Goal: Task Accomplishment & Management: Use online tool/utility

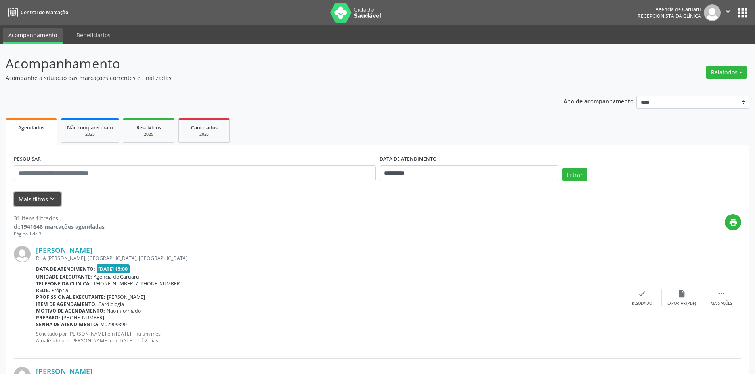
click at [34, 197] on button "Mais filtros keyboard_arrow_down" at bounding box center [37, 200] width 47 height 14
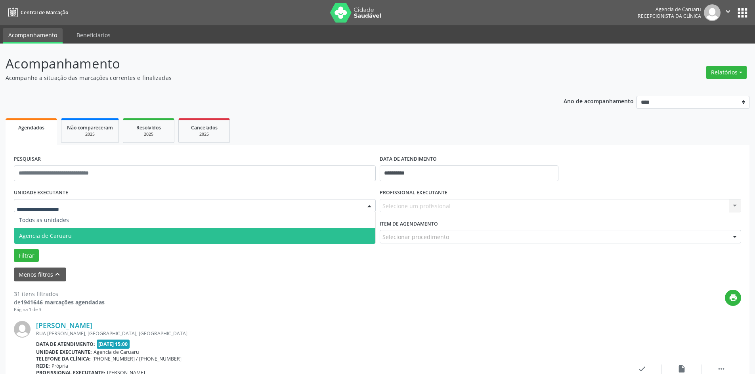
click at [65, 232] on span "Agencia de Caruaru" at bounding box center [45, 236] width 53 height 8
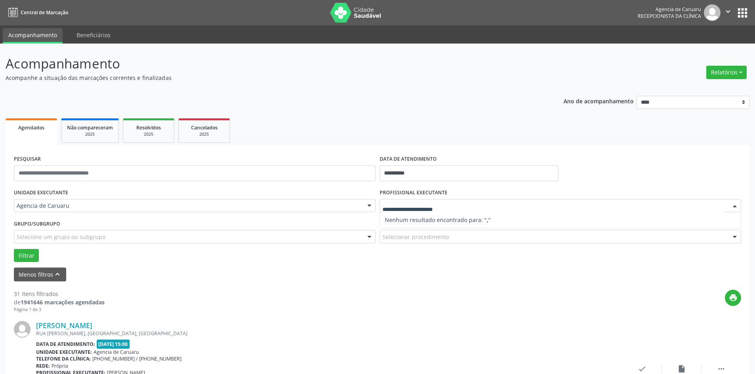
type input "*"
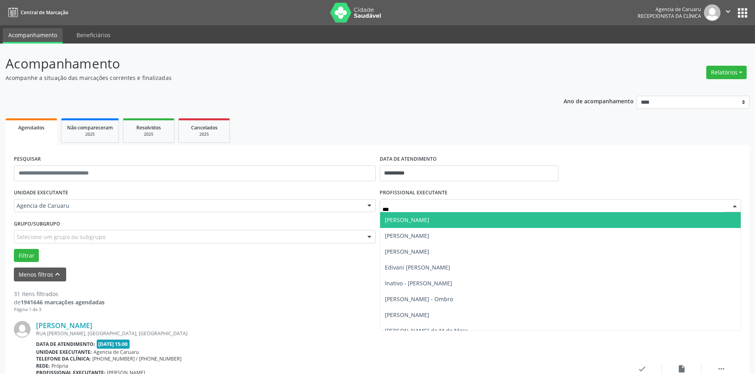
type input "****"
click at [421, 225] on span "[PERSON_NAME] - Ombro" at bounding box center [560, 220] width 361 height 16
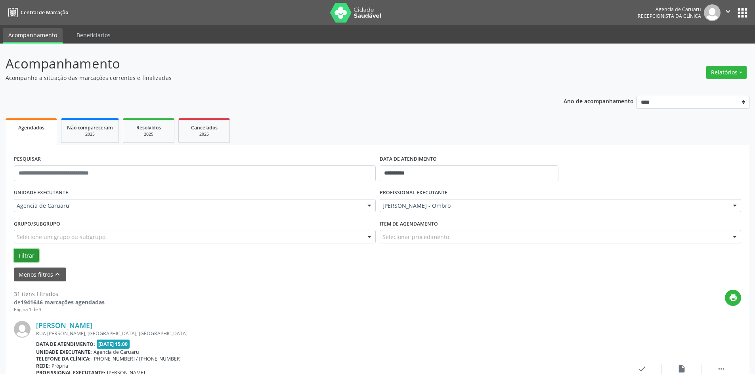
click at [32, 257] on button "Filtrar" at bounding box center [26, 255] width 25 height 13
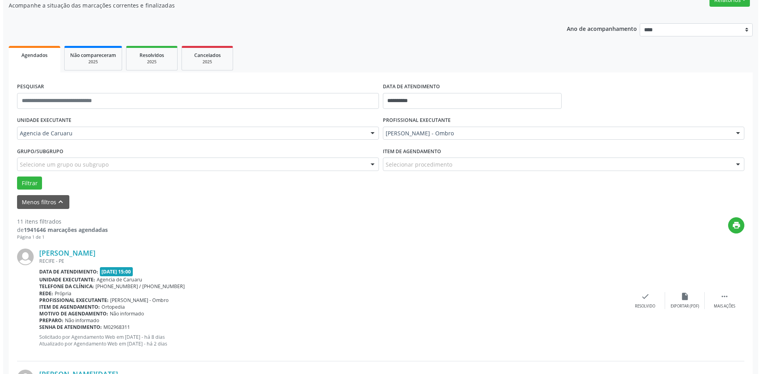
scroll to position [79, 0]
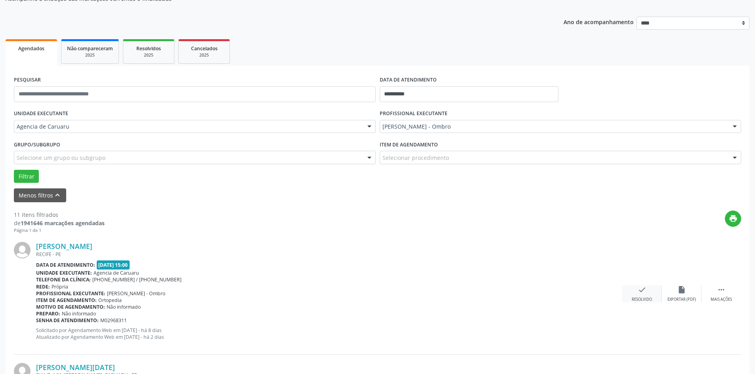
click at [644, 292] on icon "check" at bounding box center [641, 290] width 9 height 9
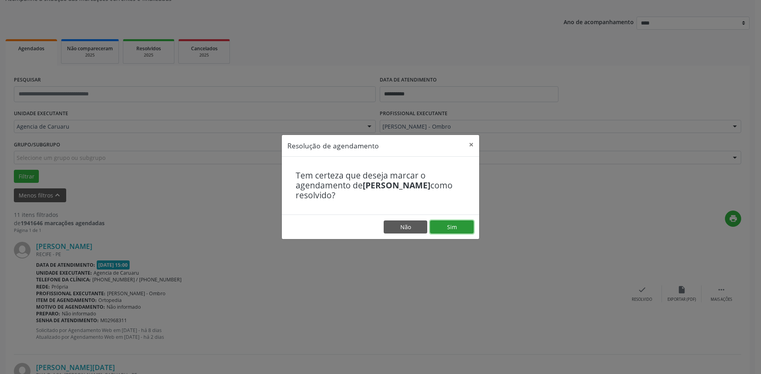
click at [457, 226] on button "Sim" at bounding box center [452, 227] width 44 height 13
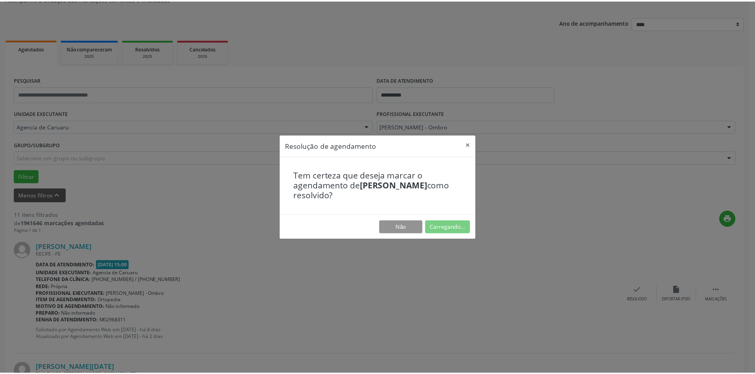
scroll to position [0, 0]
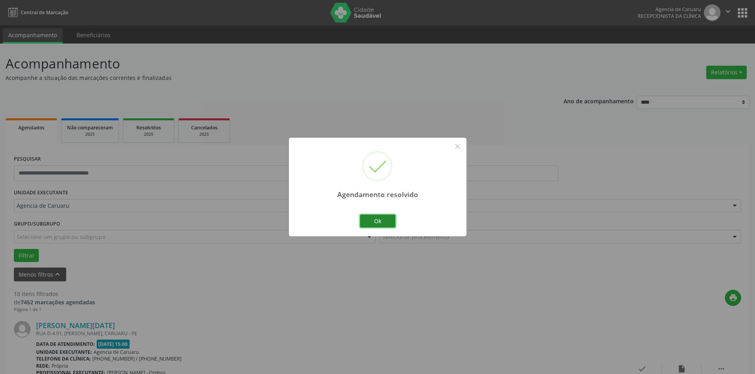
click at [381, 221] on button "Ok" at bounding box center [378, 221] width 36 height 13
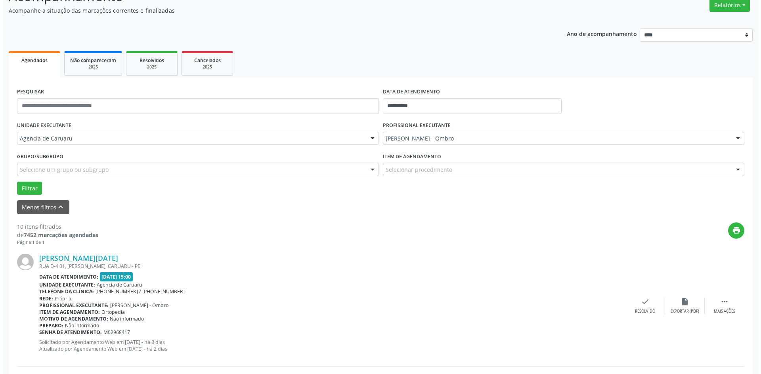
scroll to position [79, 0]
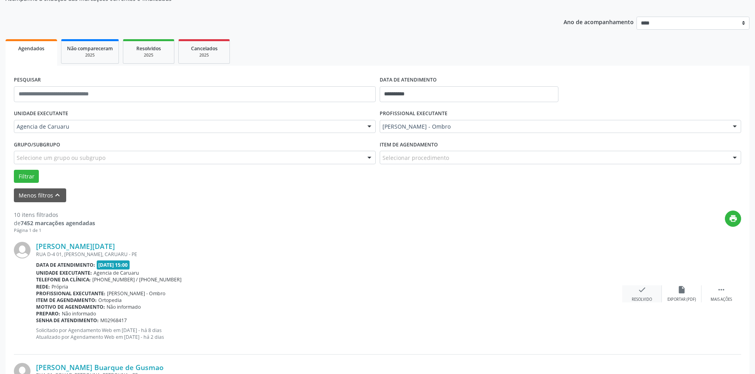
click at [635, 285] on div "[PERSON_NAME][DATE] RUA D-4 01, [PERSON_NAME], CARUARU - PE Data de atendimento…" at bounding box center [377, 294] width 727 height 121
click at [644, 294] on icon "check" at bounding box center [641, 290] width 9 height 9
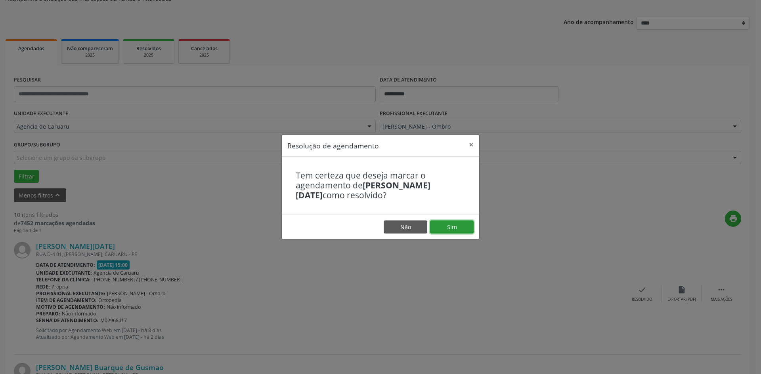
click at [442, 227] on button "Sim" at bounding box center [452, 227] width 44 height 13
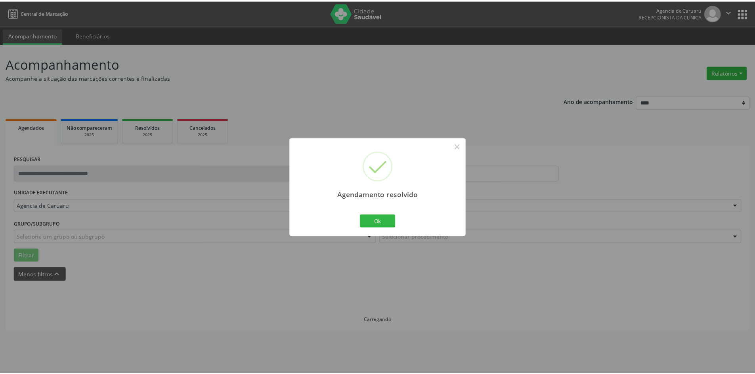
scroll to position [0, 0]
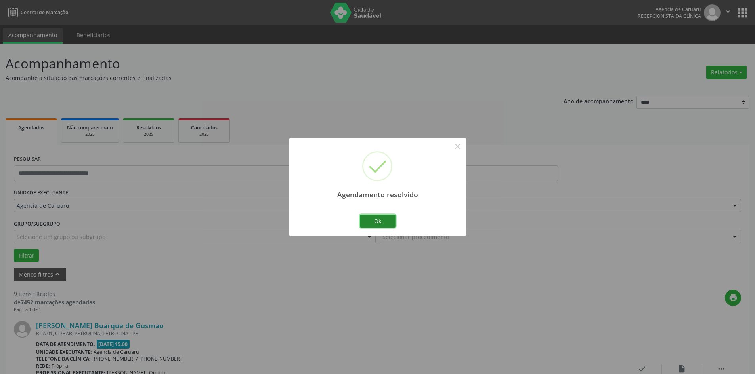
click at [385, 216] on button "Ok" at bounding box center [378, 221] width 36 height 13
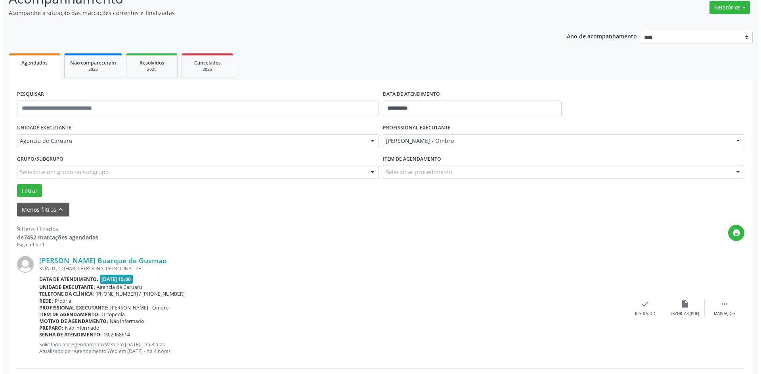
scroll to position [79, 0]
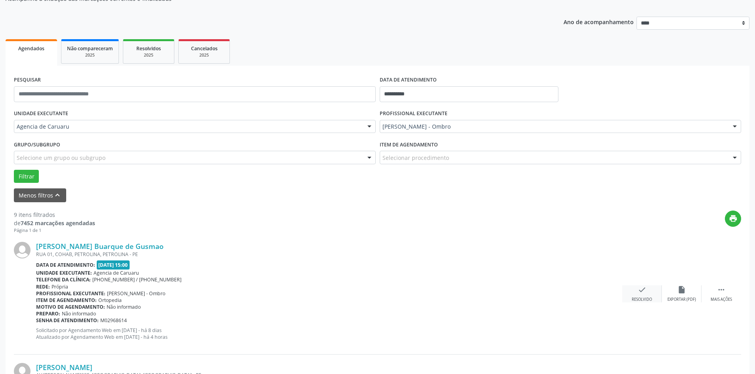
click at [635, 296] on div "check Resolvido" at bounding box center [642, 294] width 40 height 17
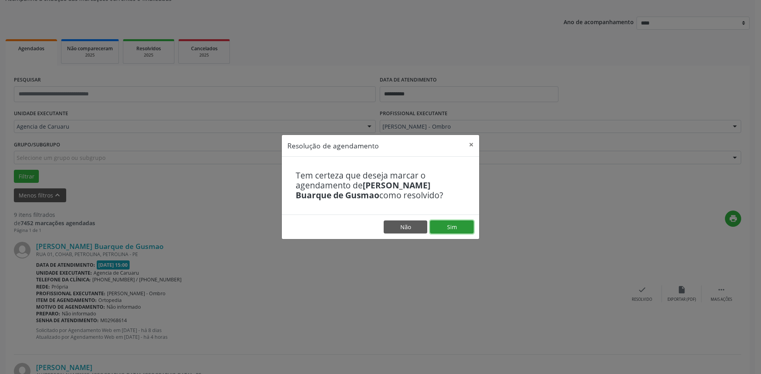
click at [458, 221] on button "Sim" at bounding box center [452, 227] width 44 height 13
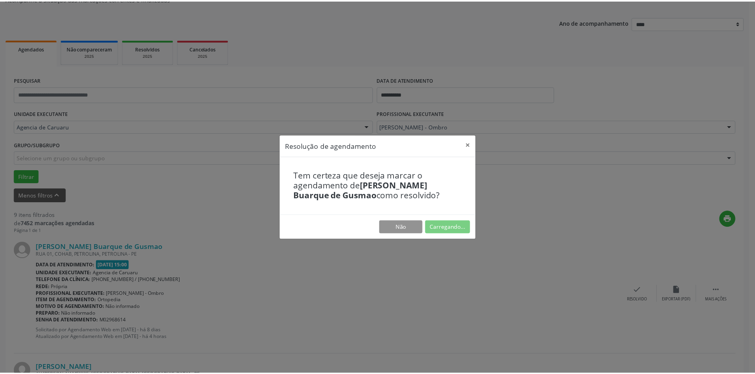
scroll to position [0, 0]
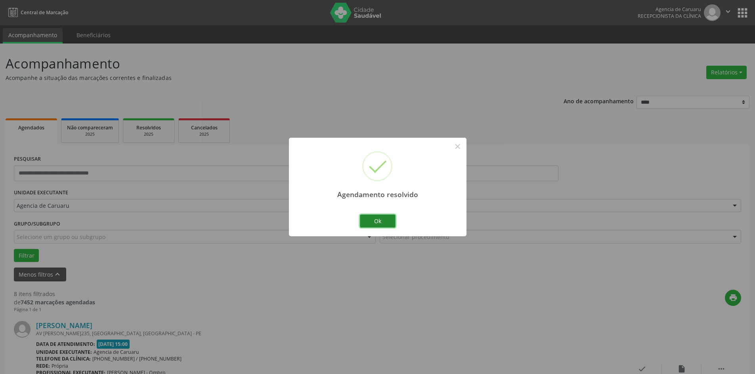
click at [377, 223] on button "Ok" at bounding box center [378, 221] width 36 height 13
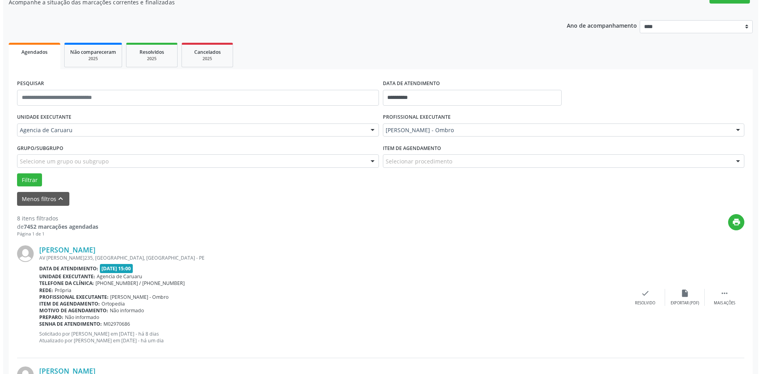
scroll to position [79, 0]
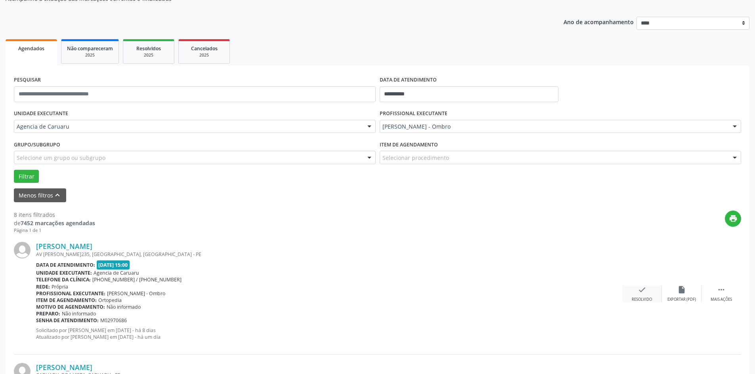
click at [635, 294] on div "check Resolvido" at bounding box center [642, 294] width 40 height 17
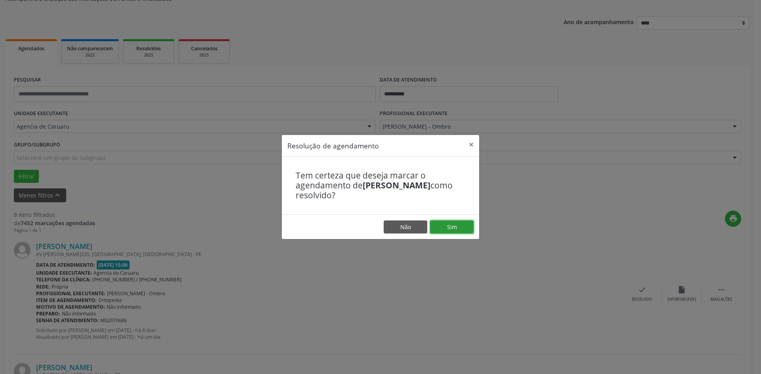
click at [460, 229] on button "Sim" at bounding box center [452, 227] width 44 height 13
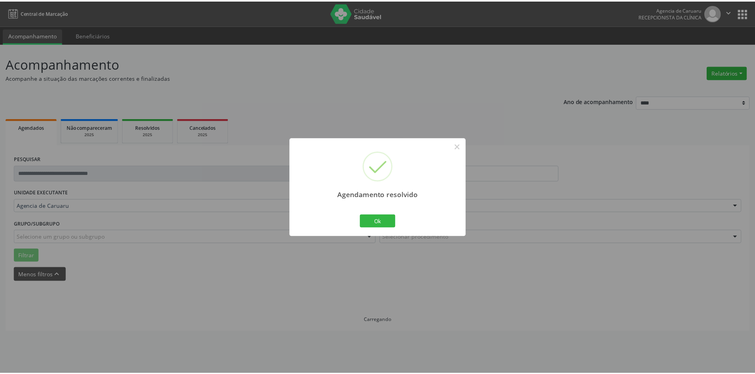
scroll to position [0, 0]
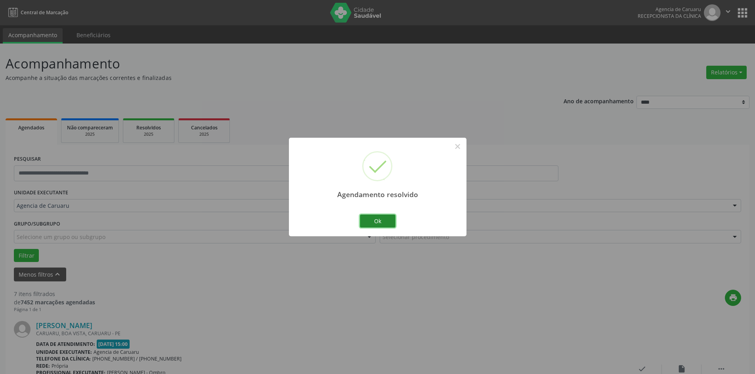
click at [374, 218] on button "Ok" at bounding box center [378, 221] width 36 height 13
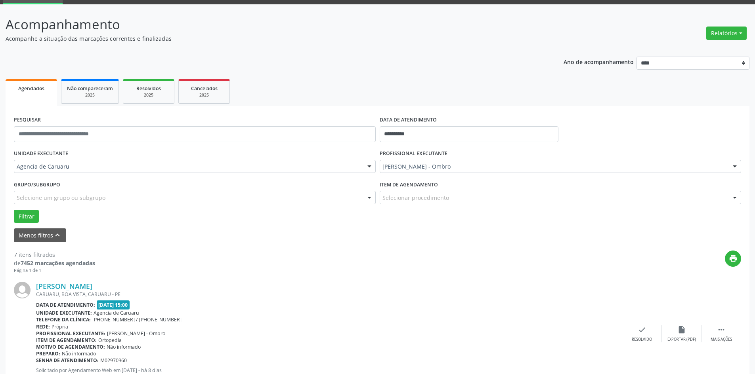
scroll to position [40, 0]
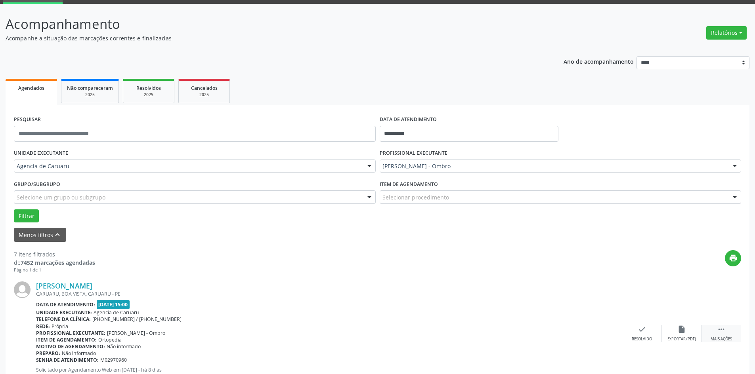
click at [727, 327] on div " Mais ações" at bounding box center [721, 333] width 40 height 17
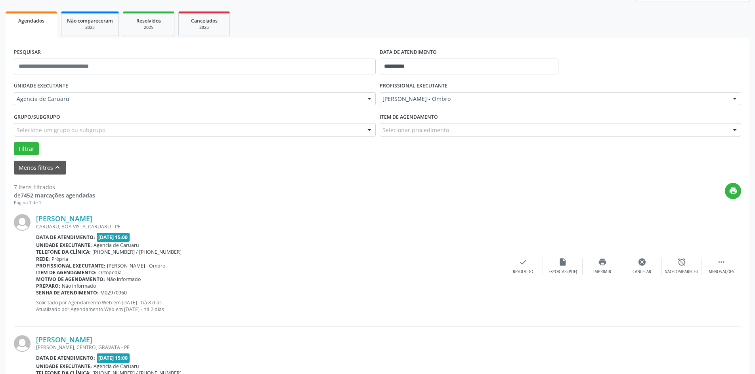
scroll to position [119, 0]
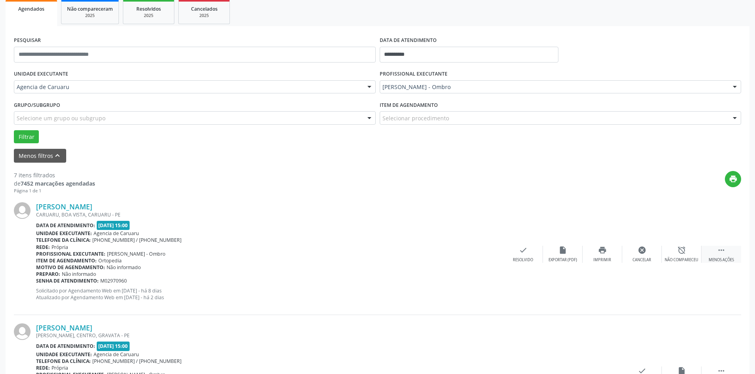
click at [723, 255] on div " Menos ações" at bounding box center [721, 254] width 40 height 17
click at [721, 263] on div "[PERSON_NAME] [GEOGRAPHIC_DATA], [GEOGRAPHIC_DATA], [GEOGRAPHIC_DATA] - PE Data…" at bounding box center [377, 254] width 727 height 121
click at [723, 253] on icon "" at bounding box center [721, 250] width 9 height 9
click at [679, 254] on icon "alarm_off" at bounding box center [681, 250] width 9 height 9
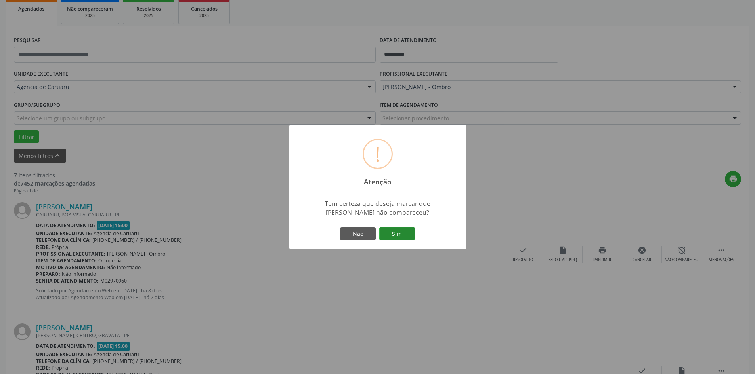
click at [397, 236] on button "Sim" at bounding box center [397, 233] width 36 height 13
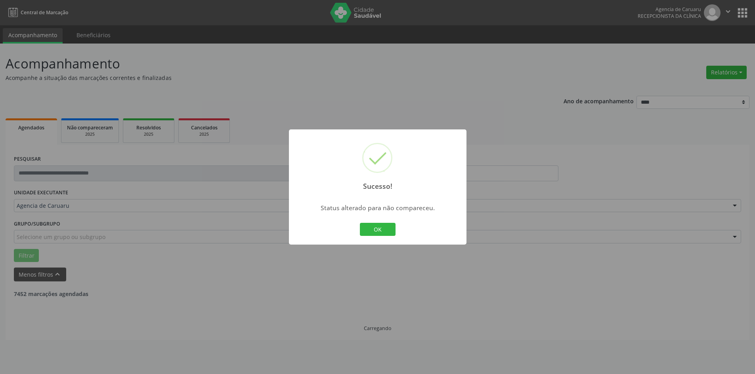
scroll to position [0, 0]
click at [386, 234] on button "OK" at bounding box center [378, 229] width 36 height 13
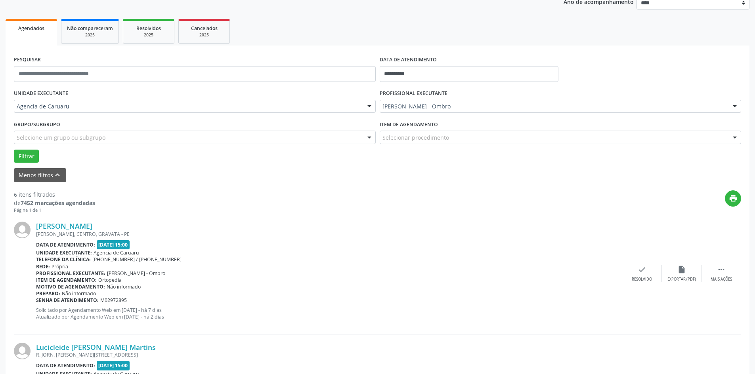
scroll to position [119, 0]
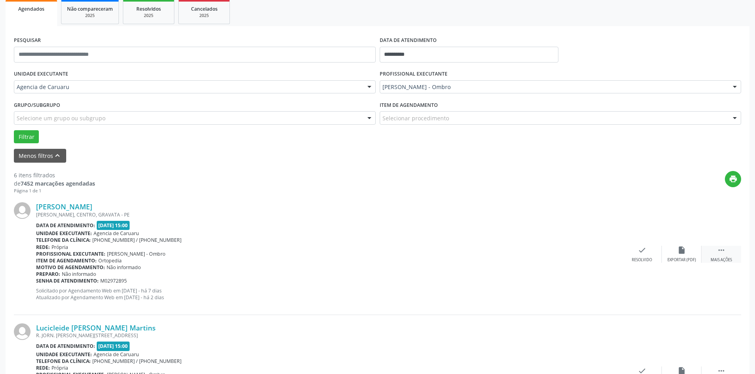
click at [720, 257] on div "Mais ações" at bounding box center [720, 260] width 21 height 6
click at [690, 249] on div "alarm_off Não compareceu" at bounding box center [682, 254] width 40 height 17
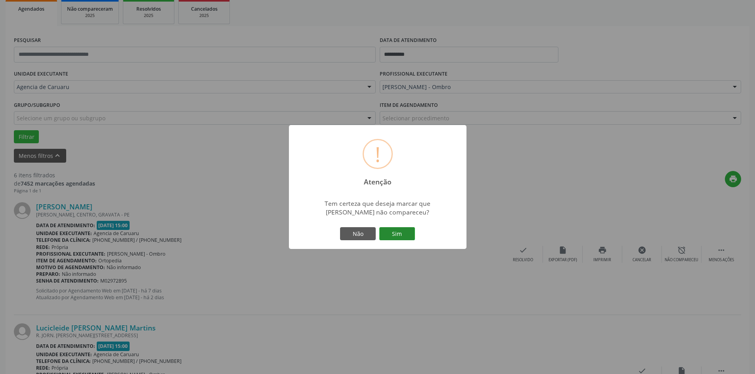
click at [396, 230] on button "Sim" at bounding box center [397, 233] width 36 height 13
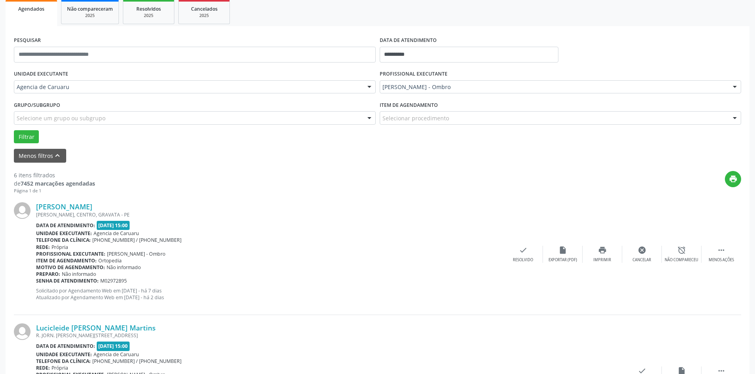
scroll to position [0, 0]
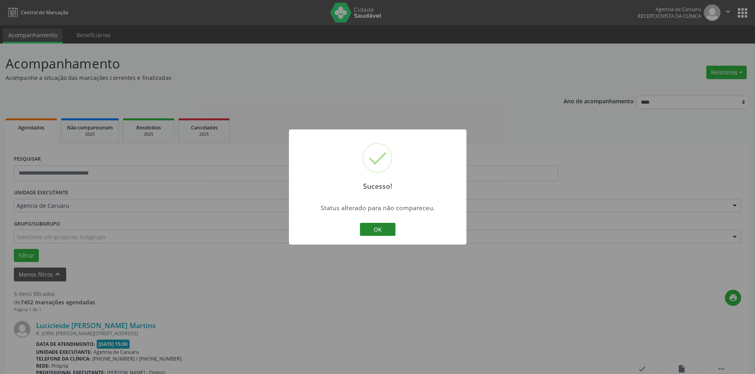
click at [381, 227] on button "OK" at bounding box center [378, 229] width 36 height 13
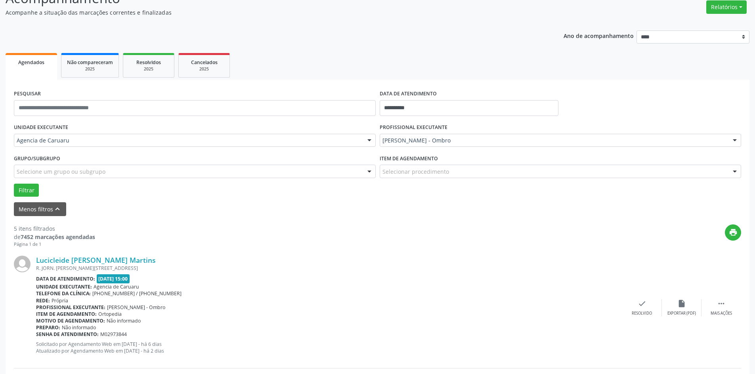
scroll to position [79, 0]
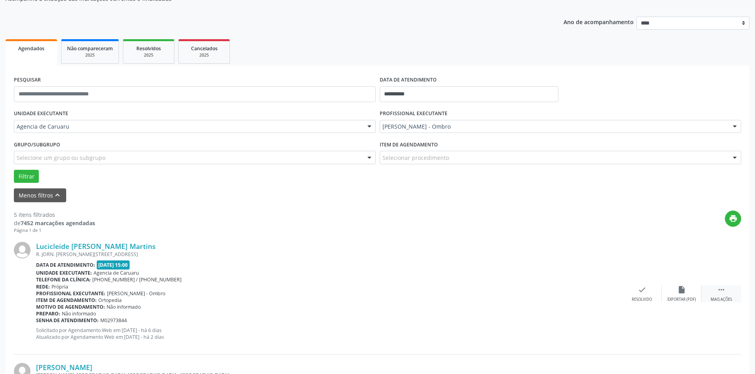
click at [726, 290] on div " Mais ações" at bounding box center [721, 294] width 40 height 17
click at [681, 289] on icon "alarm_off" at bounding box center [681, 290] width 9 height 9
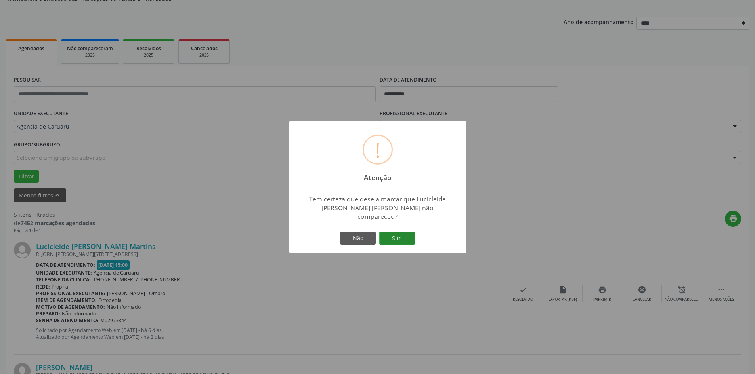
click at [397, 234] on button "Sim" at bounding box center [397, 238] width 36 height 13
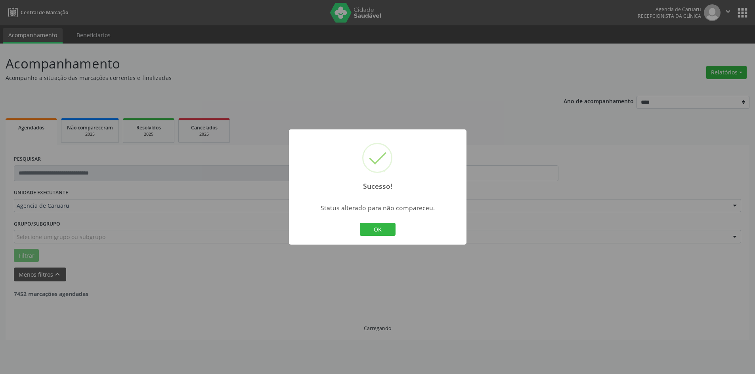
scroll to position [0, 0]
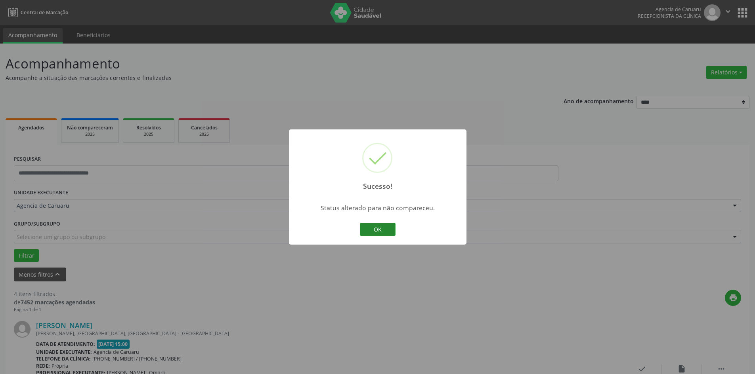
click at [376, 227] on button "OK" at bounding box center [378, 229] width 36 height 13
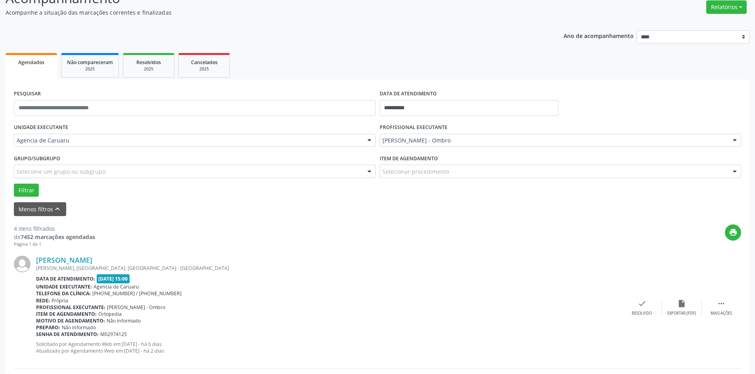
scroll to position [79, 0]
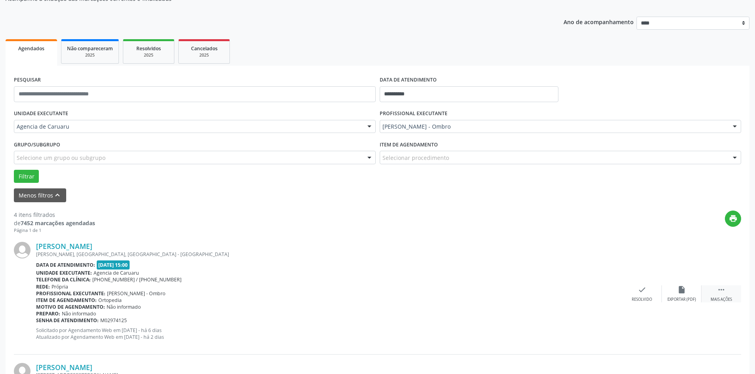
click at [728, 293] on div " Mais ações" at bounding box center [721, 294] width 40 height 17
click at [683, 293] on icon "alarm_off" at bounding box center [681, 290] width 9 height 9
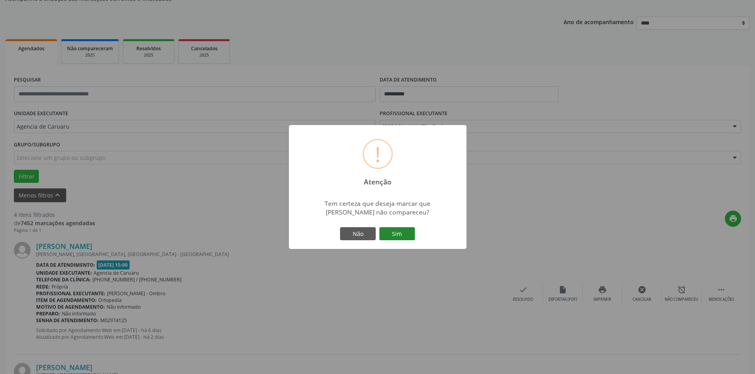
click at [394, 231] on button "Sim" at bounding box center [397, 233] width 36 height 13
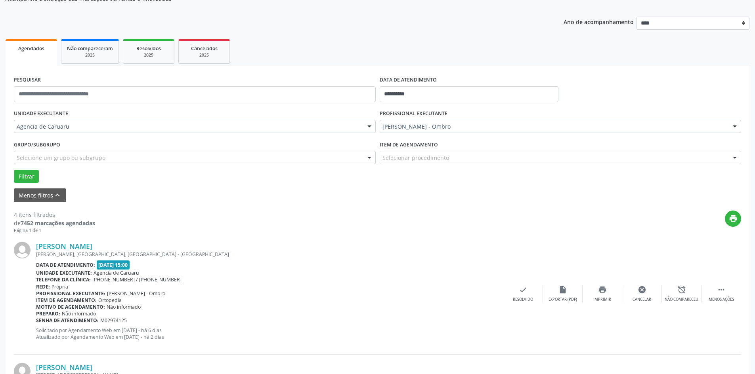
scroll to position [0, 0]
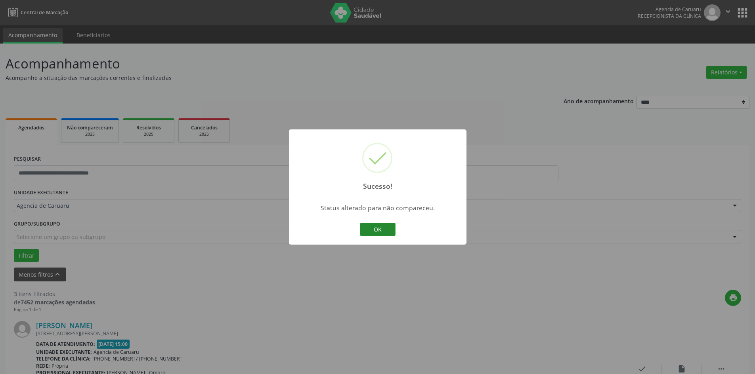
click at [380, 230] on button "OK" at bounding box center [378, 229] width 36 height 13
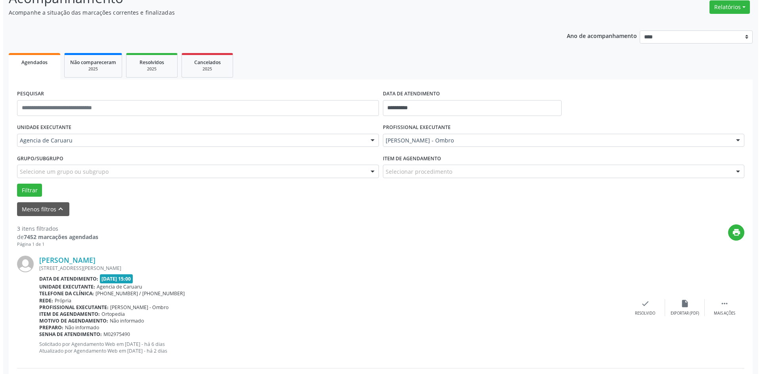
scroll to position [79, 0]
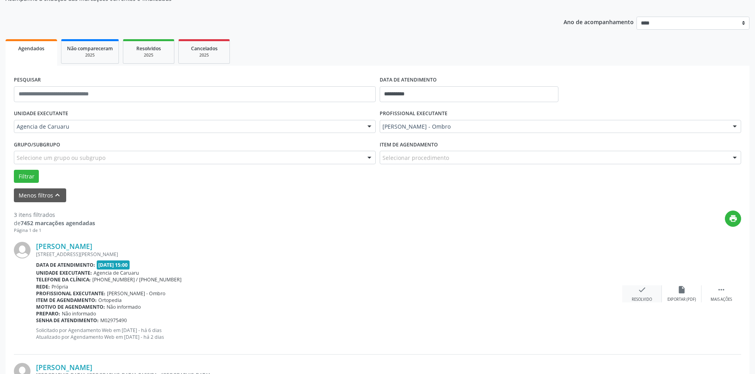
click at [646, 291] on icon "check" at bounding box center [641, 290] width 9 height 9
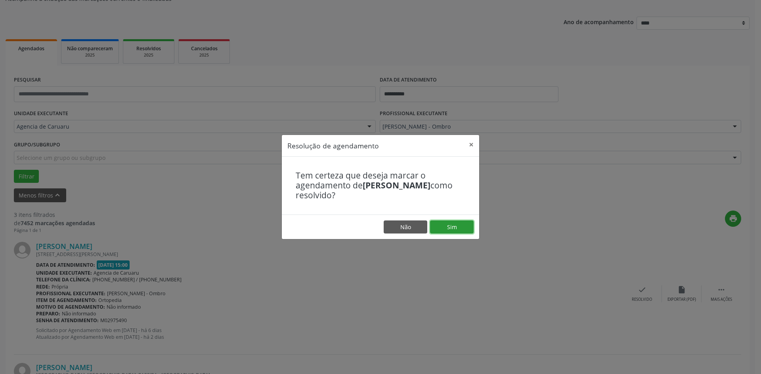
click at [463, 227] on button "Sim" at bounding box center [452, 227] width 44 height 13
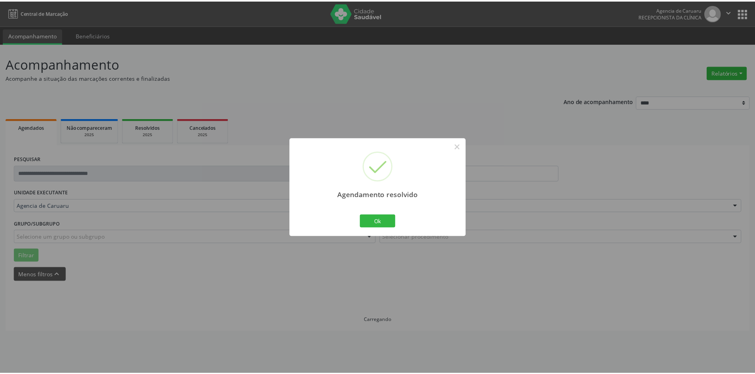
scroll to position [0, 0]
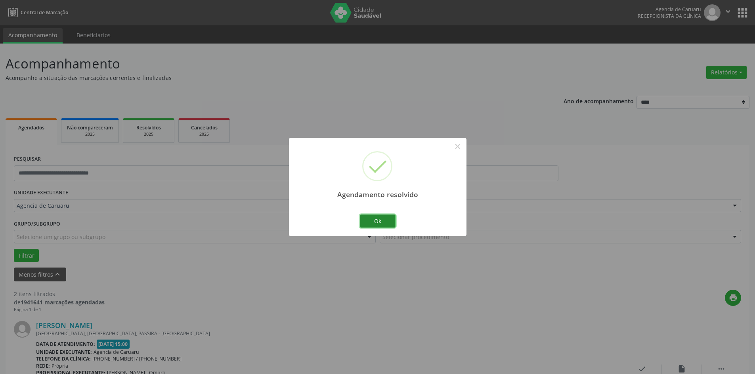
click at [385, 224] on button "Ok" at bounding box center [378, 221] width 36 height 13
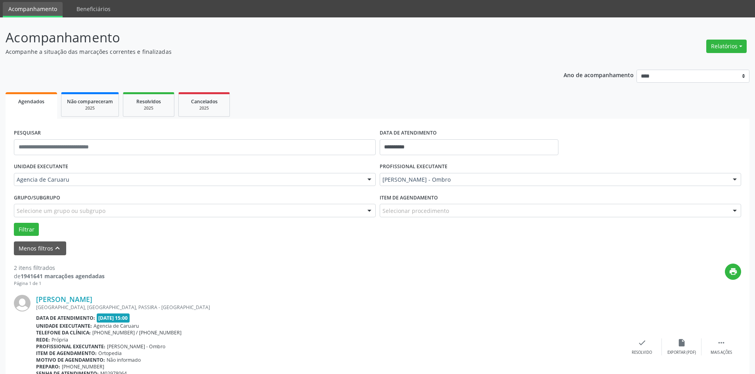
scroll to position [40, 0]
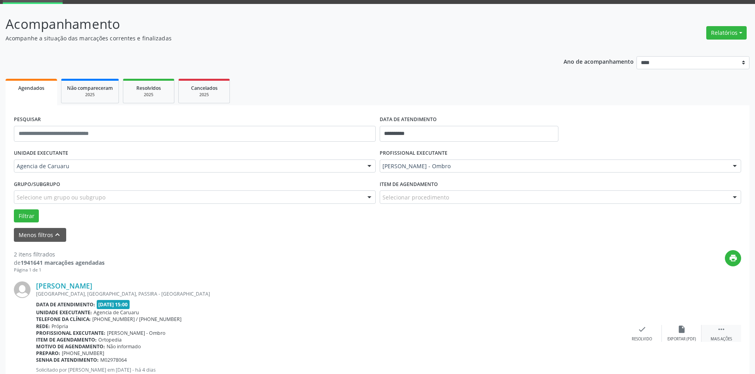
click at [717, 328] on icon "" at bounding box center [721, 329] width 9 height 9
click at [676, 330] on div "alarm_off Não compareceu" at bounding box center [682, 333] width 40 height 17
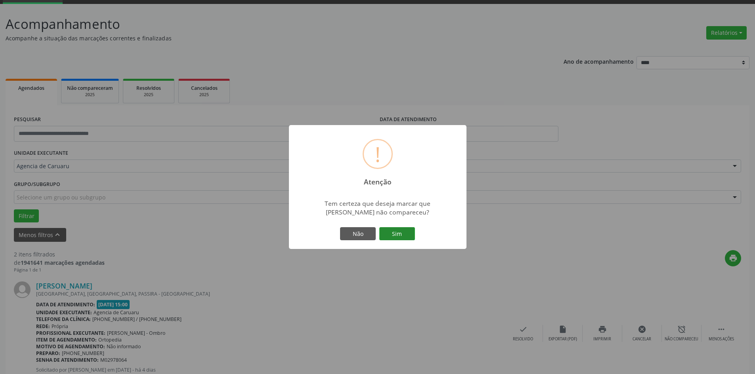
click at [402, 239] on button "Sim" at bounding box center [397, 233] width 36 height 13
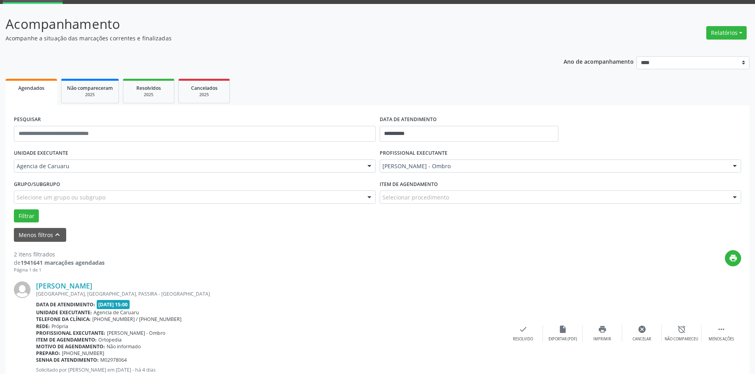
scroll to position [0, 0]
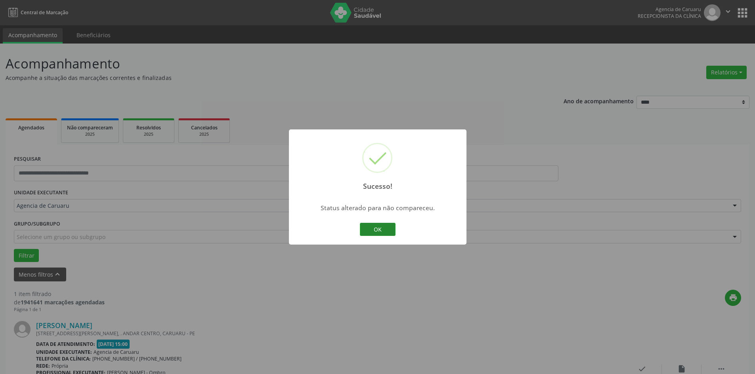
click at [379, 227] on button "OK" at bounding box center [378, 229] width 36 height 13
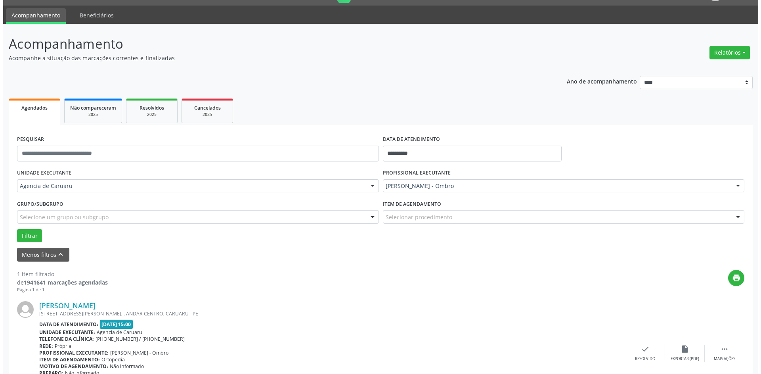
scroll to position [40, 0]
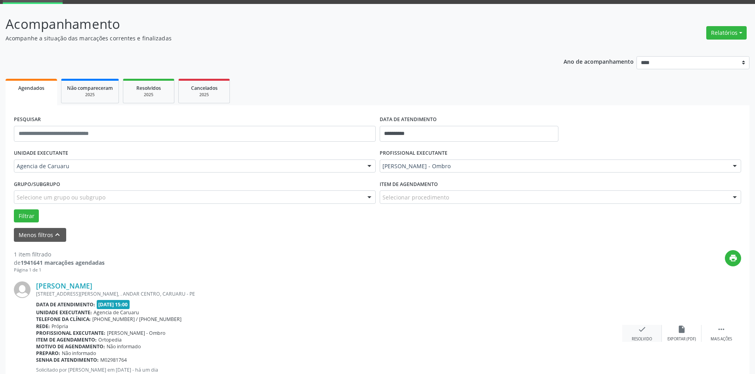
click at [642, 333] on icon "check" at bounding box center [641, 329] width 9 height 9
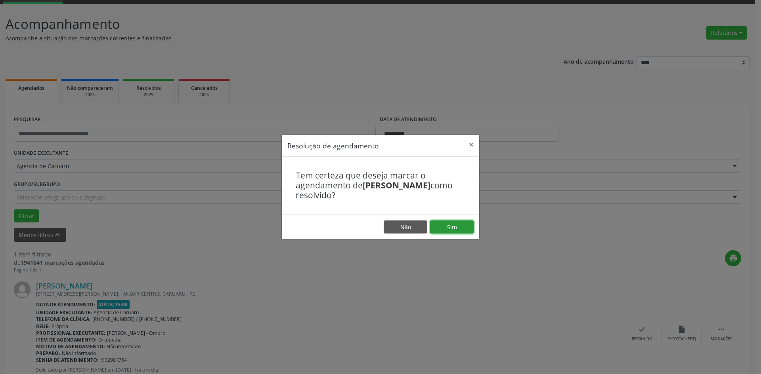
click at [446, 224] on button "Sim" at bounding box center [452, 227] width 44 height 13
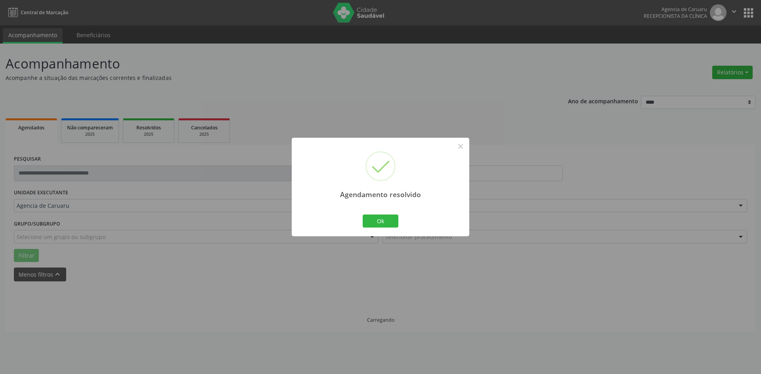
scroll to position [0, 0]
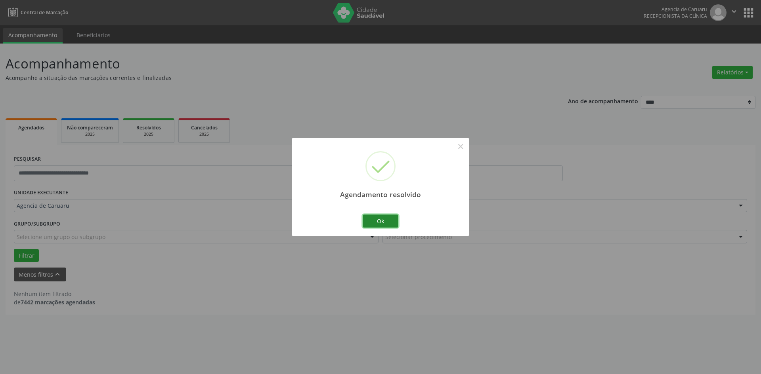
click at [372, 217] on button "Ok" at bounding box center [380, 221] width 36 height 13
